Goal: Transaction & Acquisition: Book appointment/travel/reservation

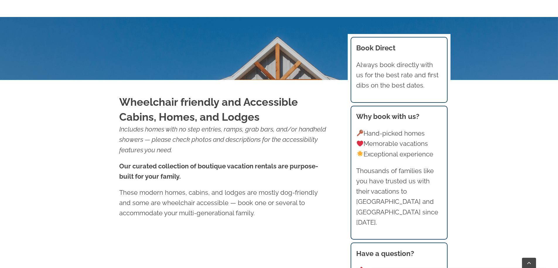
scroll to position [264, 0]
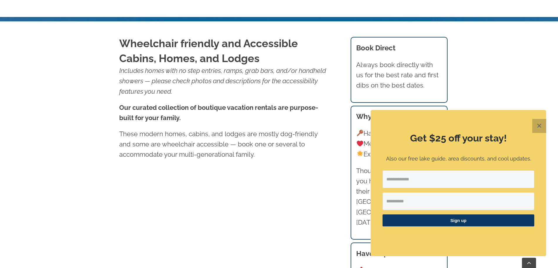
click at [546, 125] on button "✕" at bounding box center [540, 126] width 14 height 14
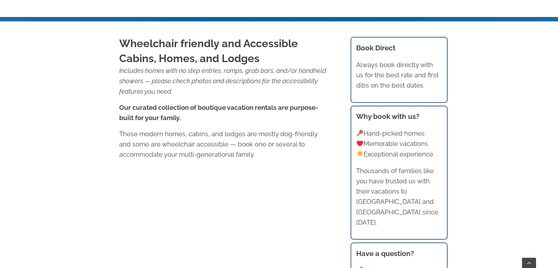
scroll to position [392, 0]
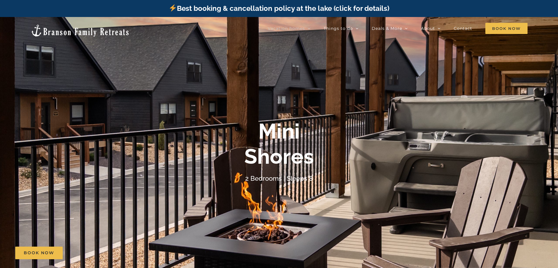
scroll to position [147, 0]
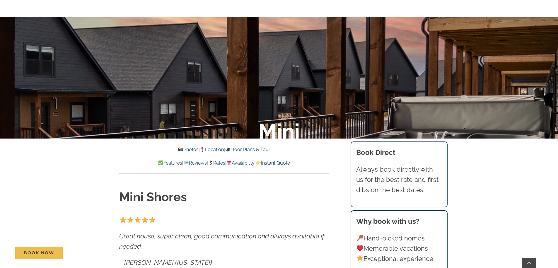
click at [182, 148] on link "Photos" at bounding box center [188, 150] width 21 height 6
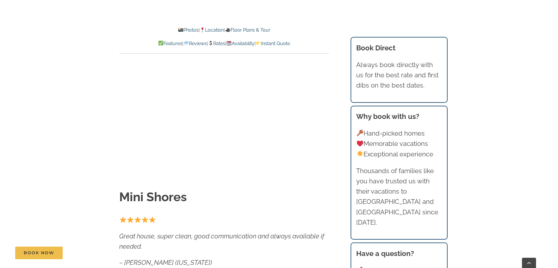
scroll to position [361, 0]
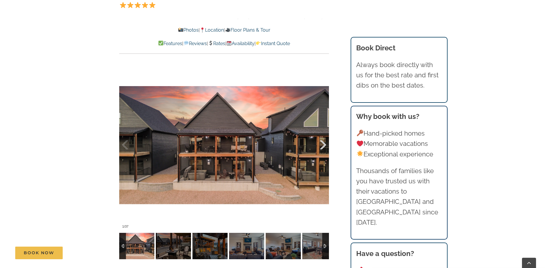
click at [320, 145] on div at bounding box center [317, 145] width 18 height 36
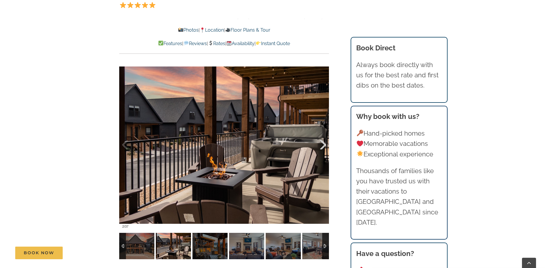
click at [320, 145] on div at bounding box center [317, 145] width 18 height 36
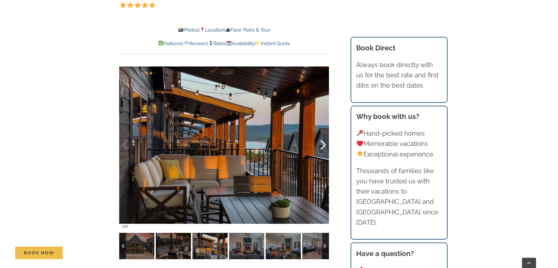
click at [320, 145] on div at bounding box center [317, 145] width 18 height 36
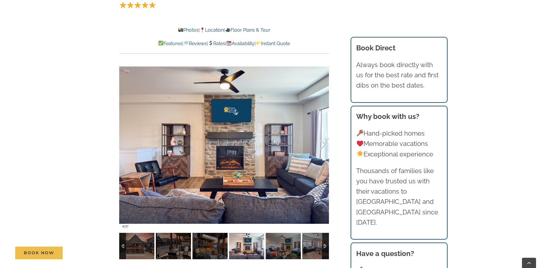
click at [320, 145] on div at bounding box center [317, 145] width 18 height 36
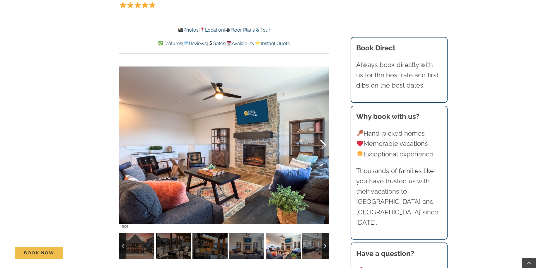
click at [320, 145] on div at bounding box center [317, 145] width 18 height 36
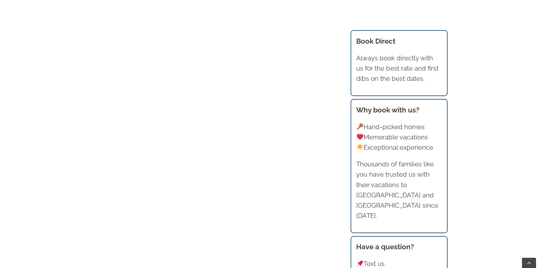
scroll to position [680, 0]
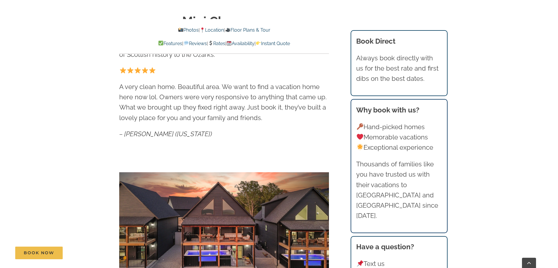
scroll to position [205, 0]
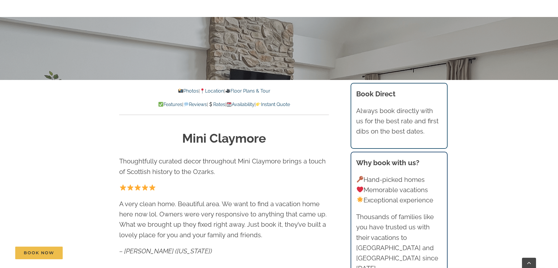
click at [220, 104] on link "Rates" at bounding box center [216, 105] width 17 height 6
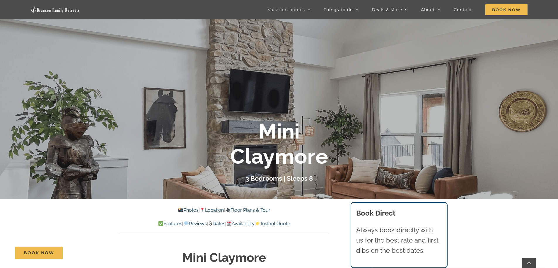
scroll to position [57, 0]
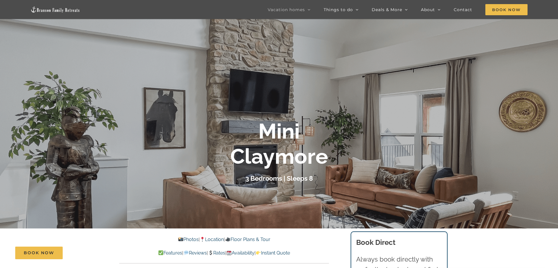
click at [179, 236] on p "Photos | Location | Floor Plans & Tour" at bounding box center [224, 240] width 210 height 8
click at [179, 239] on link "Photos" at bounding box center [188, 240] width 21 height 6
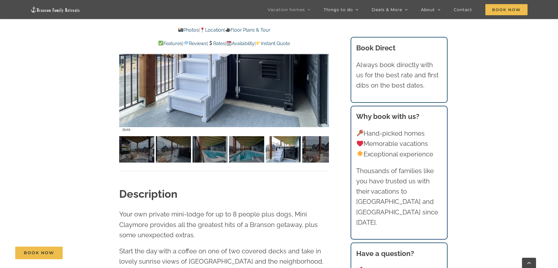
scroll to position [417, 0]
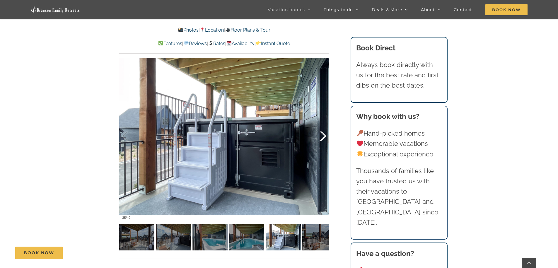
click at [321, 138] on div at bounding box center [317, 136] width 18 height 36
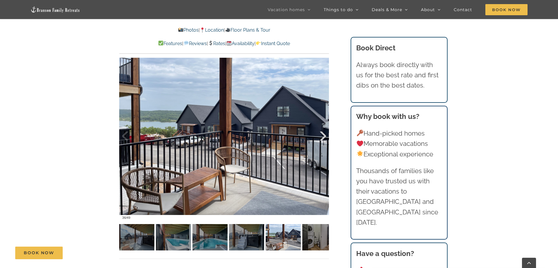
click at [321, 138] on div at bounding box center [317, 136] width 18 height 36
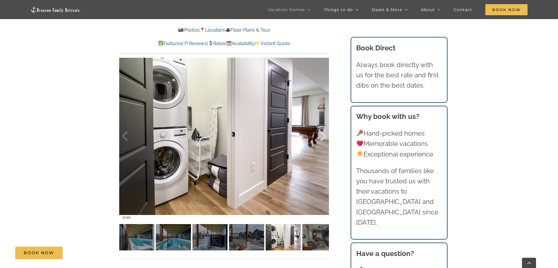
click at [321, 138] on div at bounding box center [317, 136] width 18 height 36
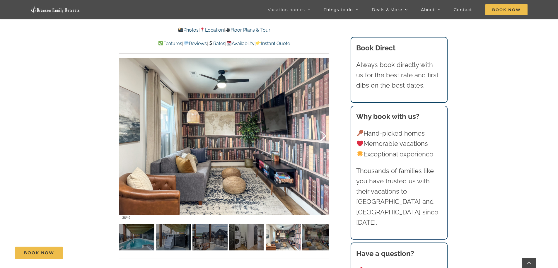
click at [321, 138] on div at bounding box center [317, 136] width 18 height 36
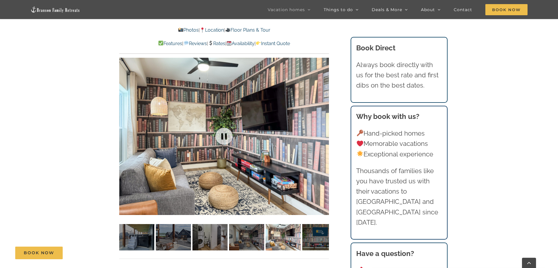
click at [321, 138] on div "39 / 49" at bounding box center [224, 136] width 210 height 172
click at [324, 133] on div at bounding box center [317, 136] width 18 height 36
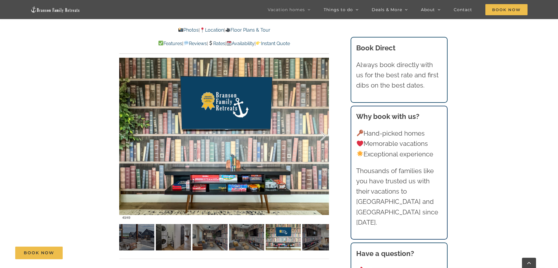
click at [324, 133] on div at bounding box center [317, 136] width 18 height 36
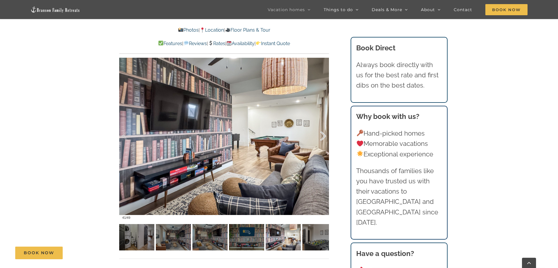
click at [324, 133] on div at bounding box center [317, 136] width 18 height 36
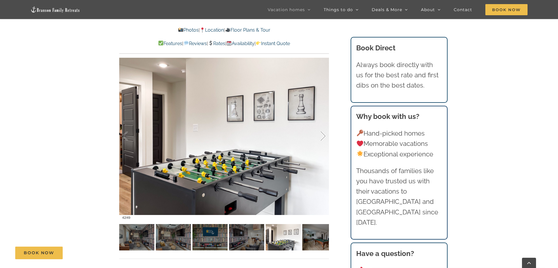
click at [324, 133] on div at bounding box center [317, 136] width 18 height 36
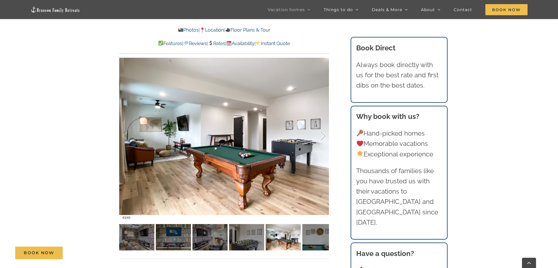
click at [324, 133] on div at bounding box center [317, 136] width 18 height 36
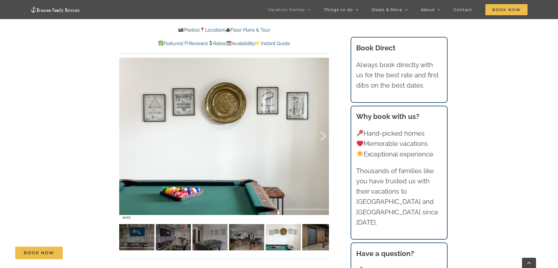
click at [324, 133] on div at bounding box center [317, 136] width 18 height 36
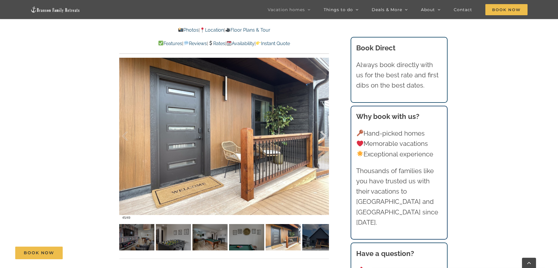
click at [324, 133] on div at bounding box center [317, 136] width 18 height 36
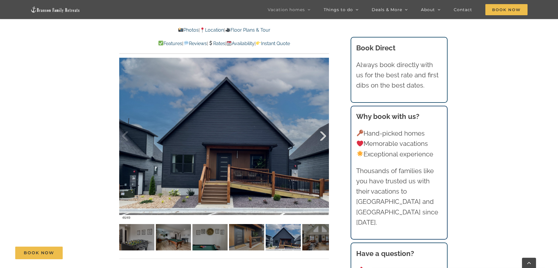
click at [324, 133] on div at bounding box center [317, 136] width 18 height 36
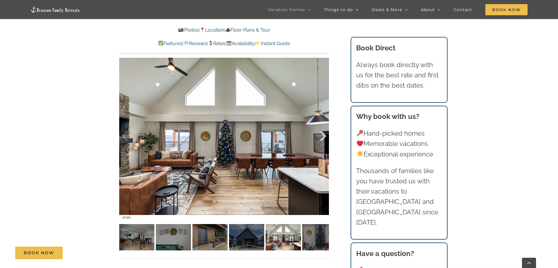
click at [324, 133] on div at bounding box center [317, 136] width 18 height 36
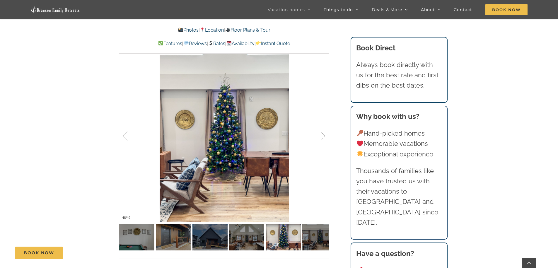
click at [324, 133] on div at bounding box center [317, 136] width 18 height 36
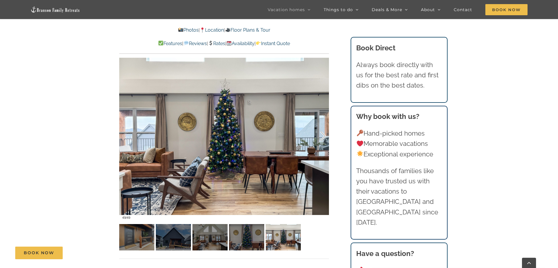
click at [324, 133] on div at bounding box center [317, 136] width 18 height 36
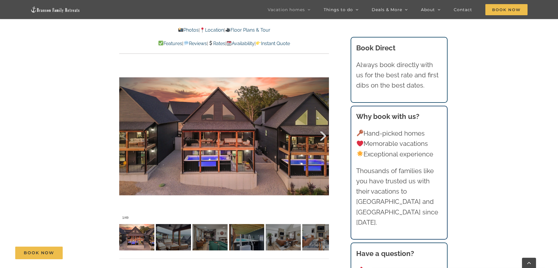
click at [324, 133] on div at bounding box center [317, 136] width 18 height 36
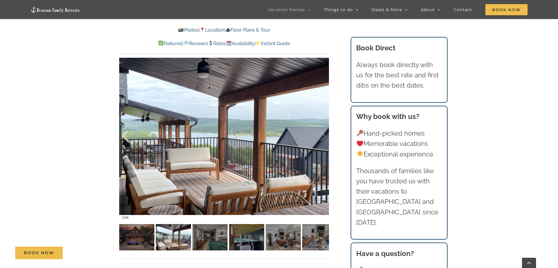
click at [126, 137] on div at bounding box center [131, 136] width 18 height 36
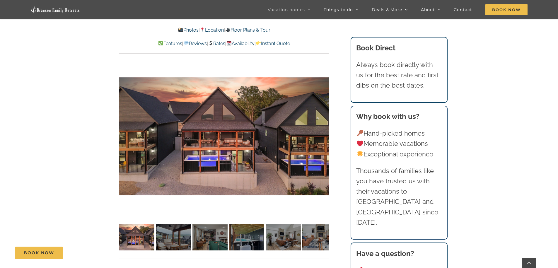
click at [325, 139] on div at bounding box center [317, 136] width 18 height 36
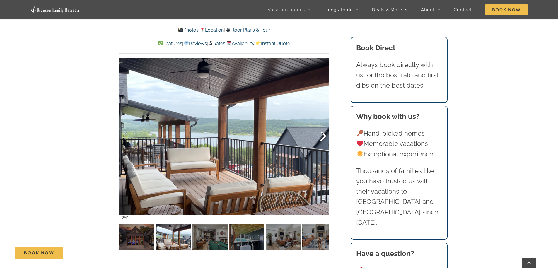
click at [325, 139] on div at bounding box center [317, 136] width 18 height 36
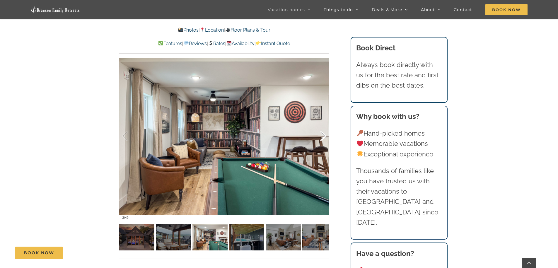
click at [325, 139] on div at bounding box center [317, 136] width 18 height 36
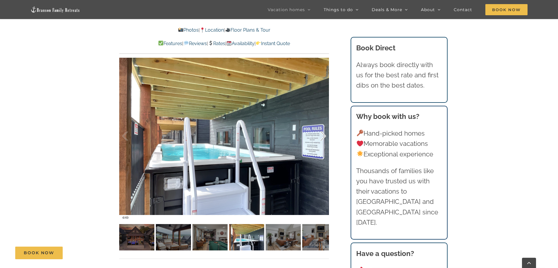
click at [325, 139] on div at bounding box center [317, 136] width 18 height 36
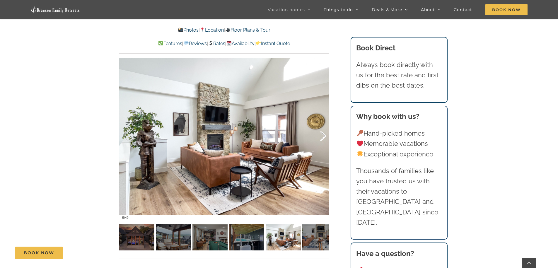
click at [325, 139] on div at bounding box center [317, 136] width 18 height 36
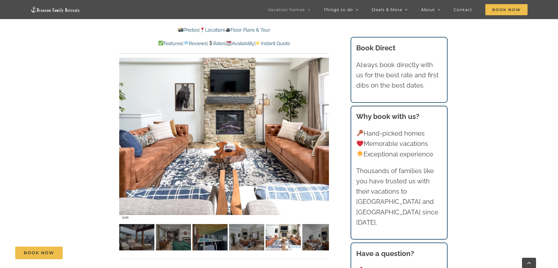
click at [325, 139] on div at bounding box center [317, 136] width 18 height 36
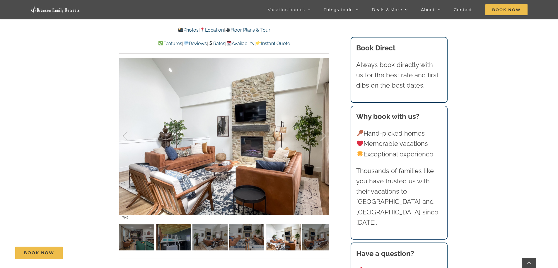
click at [218, 43] on link "Rates" at bounding box center [216, 44] width 17 height 6
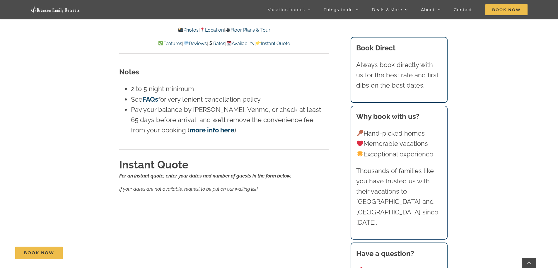
scroll to position [3810, 0]
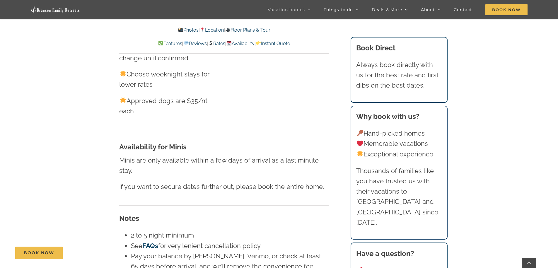
click at [255, 42] on link "Availability" at bounding box center [241, 44] width 28 height 6
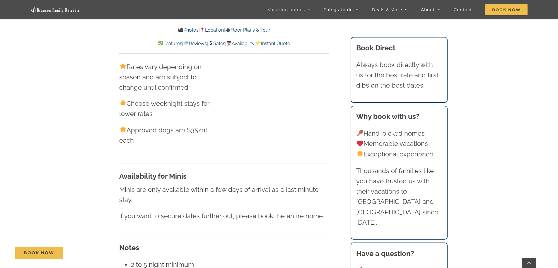
scroll to position [388, 0]
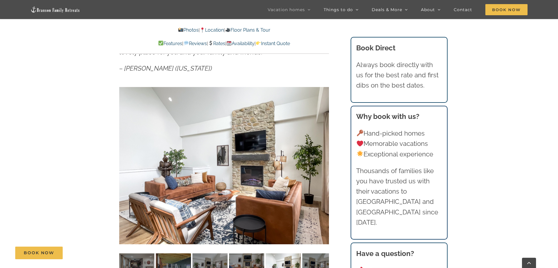
scroll to position [57, 0]
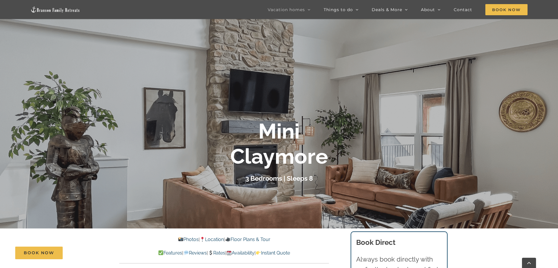
scroll to position [205, 0]
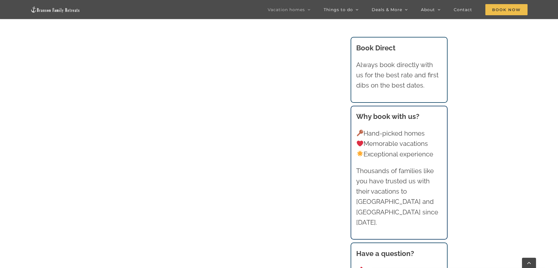
scroll to position [421, 0]
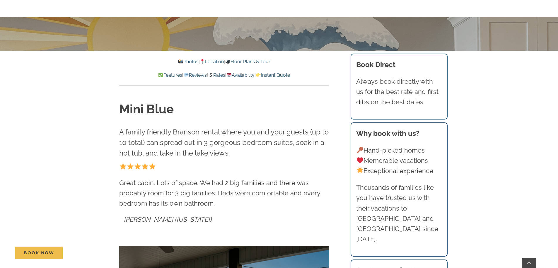
scroll to position [147, 0]
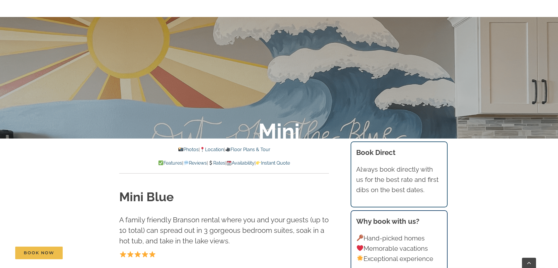
click at [290, 164] on link "Instant Quote" at bounding box center [273, 163] width 34 height 6
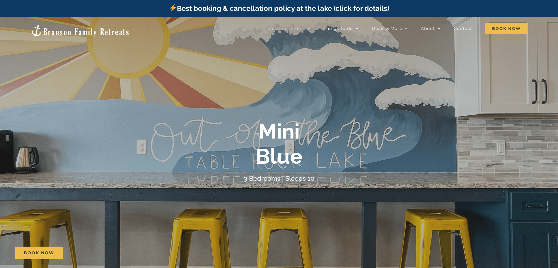
scroll to position [59, 0]
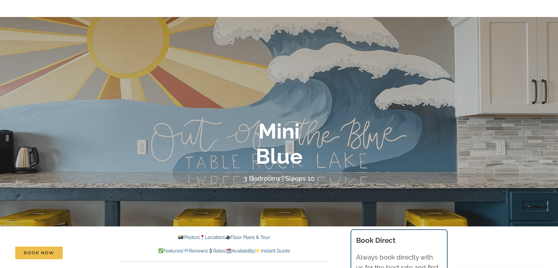
drag, startPoint x: 184, startPoint y: 233, endPoint x: 186, endPoint y: 240, distance: 6.8
click at [185, 233] on div "Photos | Location | Floor Plans & Tour Features | Reviews | Rates | Availabilit…" at bounding box center [224, 244] width 233 height 35
click at [186, 240] on p "Photos | Location | Floor Plans & Tour" at bounding box center [224, 238] width 210 height 8
click at [185, 239] on link "Photos" at bounding box center [188, 238] width 21 height 6
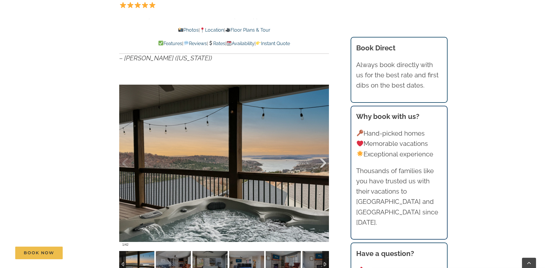
click at [321, 164] on div at bounding box center [317, 163] width 18 height 36
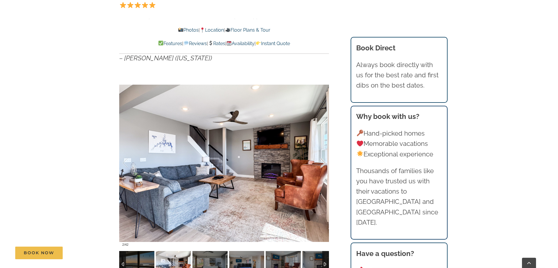
click at [321, 164] on div at bounding box center [317, 163] width 18 height 36
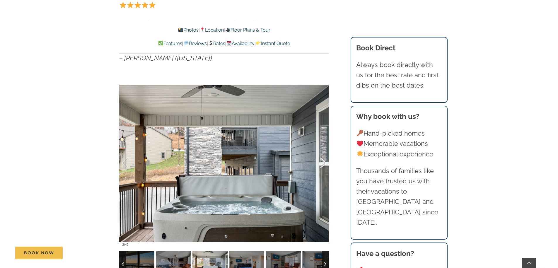
click at [321, 164] on div at bounding box center [317, 163] width 18 height 36
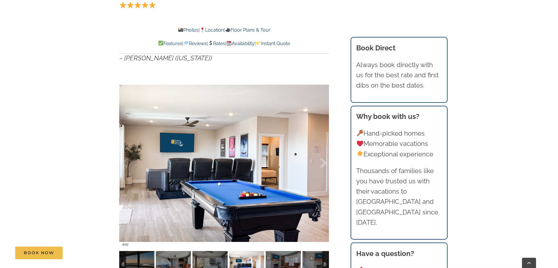
click at [321, 164] on div at bounding box center [317, 163] width 18 height 36
